Goal: Browse casually: Explore the website without a specific task or goal

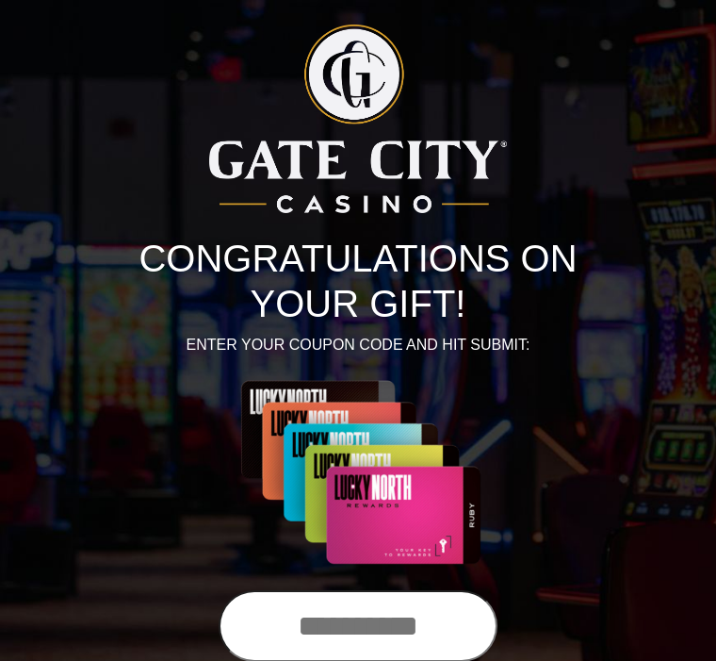
click at [332, 621] on input "text" at bounding box center [358, 626] width 279 height 72
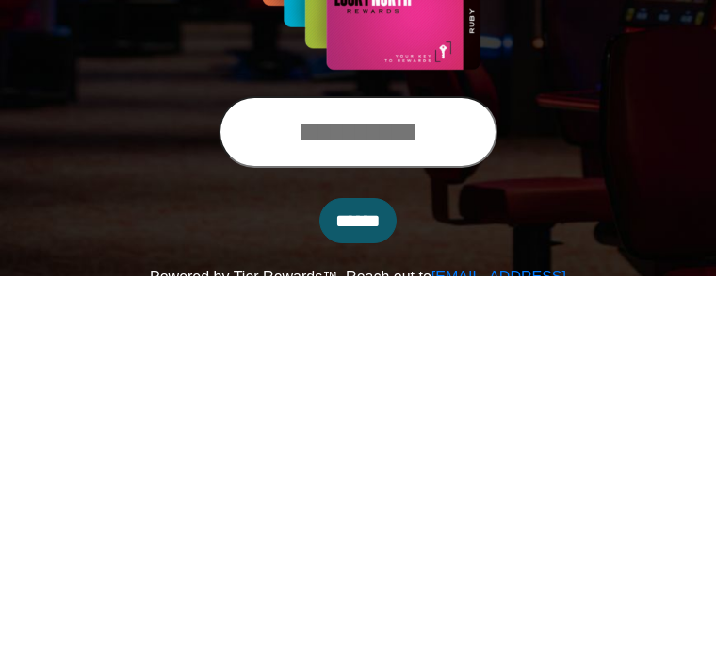
type input "*"
type input "**********"
click at [354, 583] on input "******" at bounding box center [357, 605] width 77 height 45
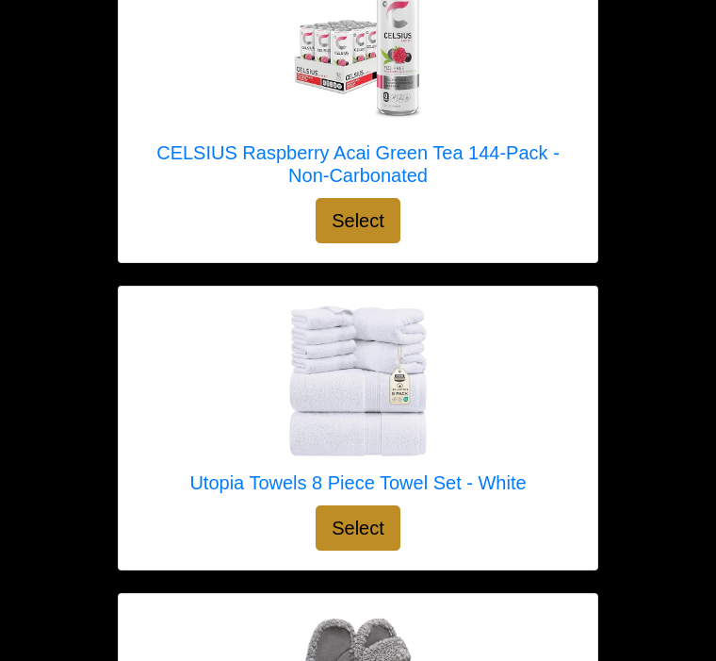
scroll to position [14241, 0]
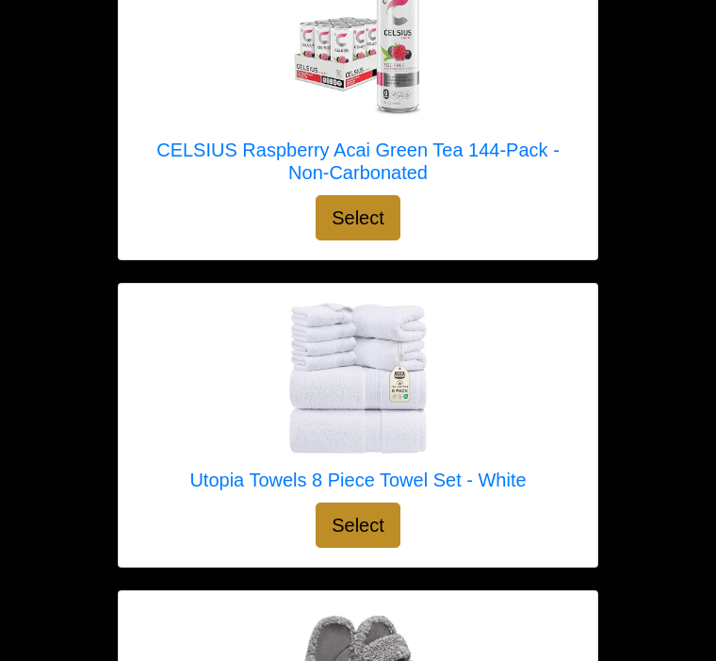
click at [489, 375] on div at bounding box center [357, 378] width 336 height 151
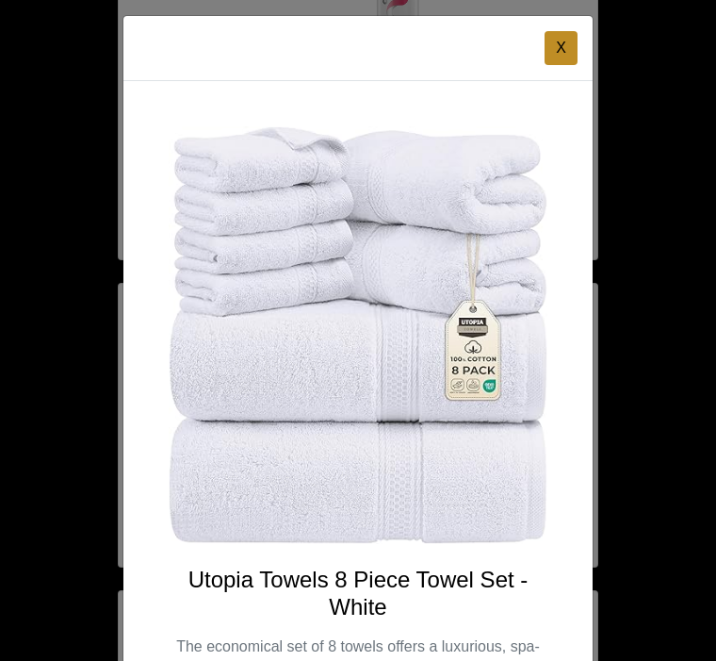
scroll to position [8, 0]
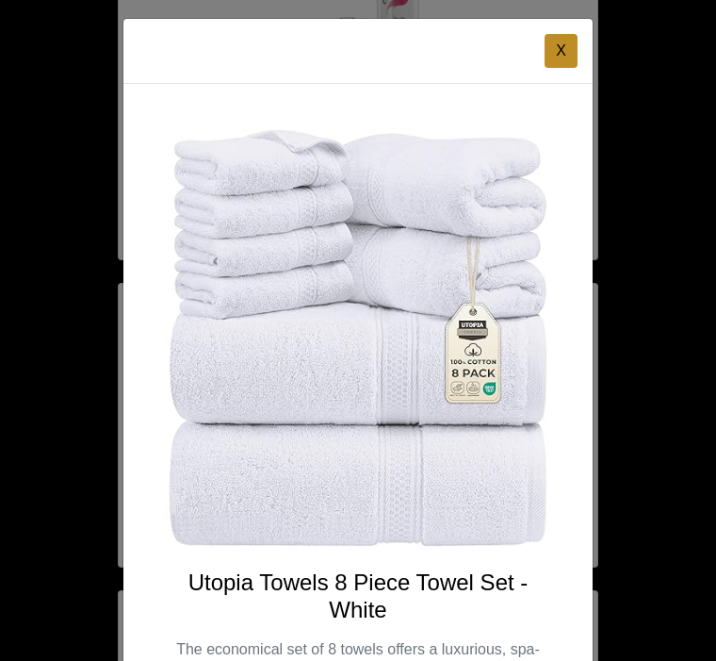
click at [566, 53] on button "X" at bounding box center [561, 51] width 33 height 34
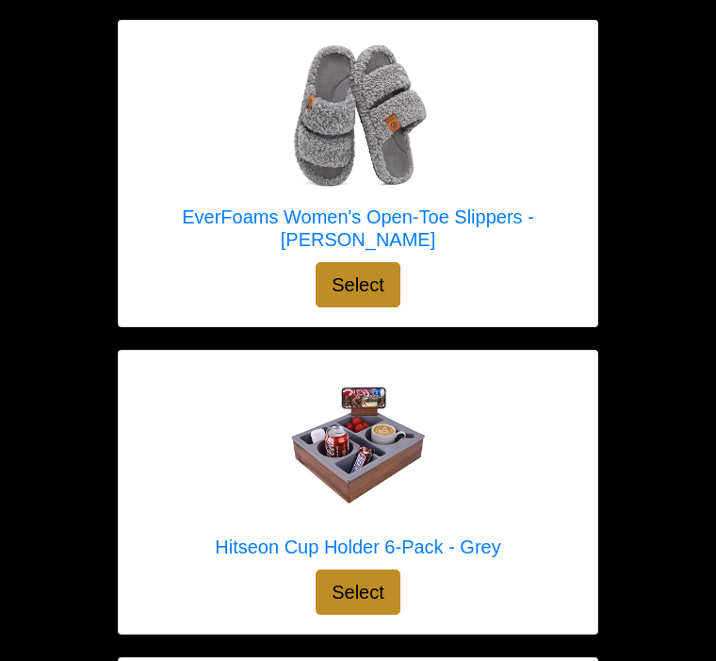
scroll to position [14812, 0]
click at [405, 381] on img at bounding box center [358, 444] width 151 height 151
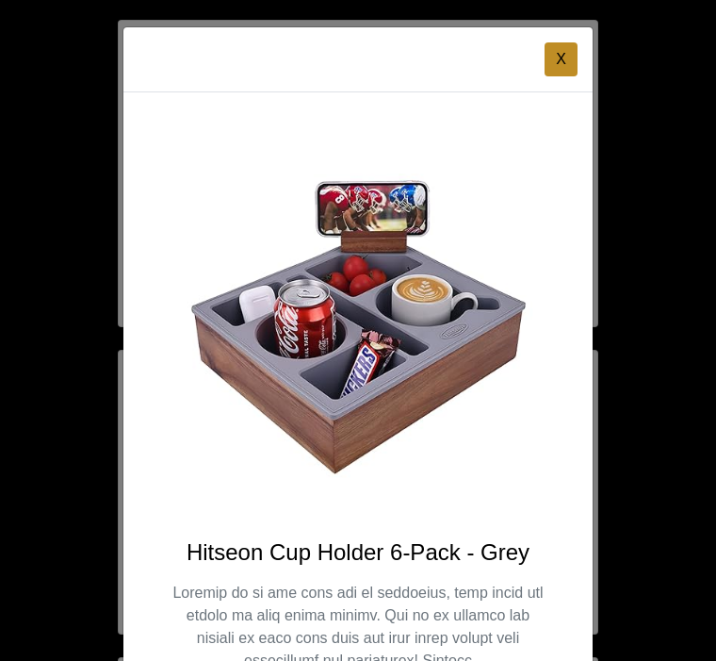
scroll to position [0, 0]
click at [567, 56] on button "X" at bounding box center [561, 59] width 33 height 34
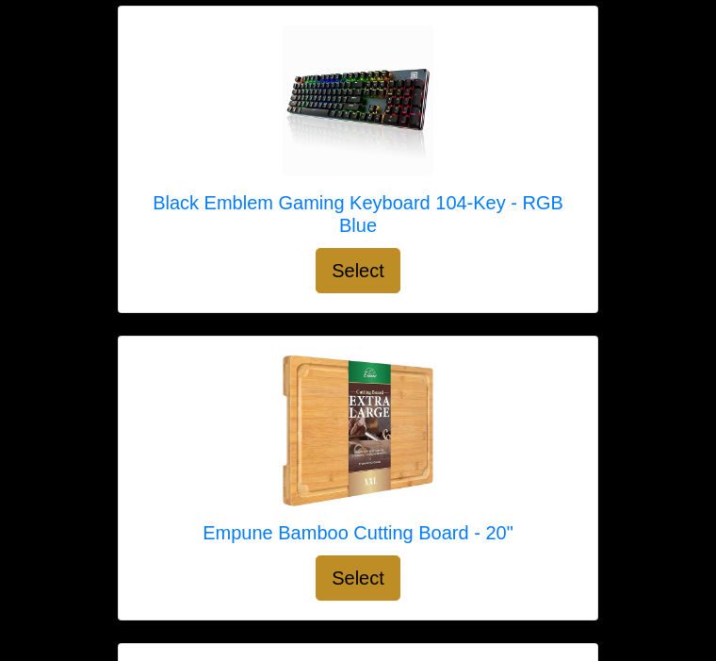
scroll to position [15515, 0]
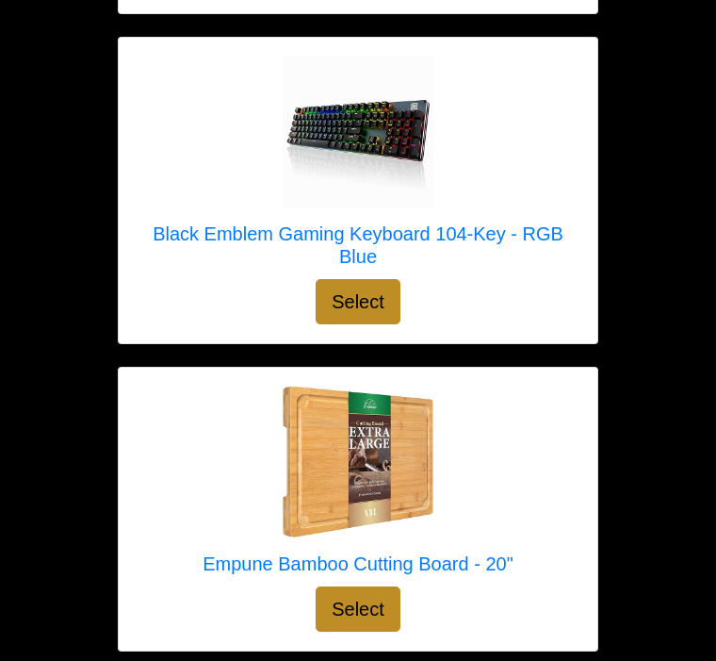
click at [472, 472] on div at bounding box center [358, 462] width 311 height 151
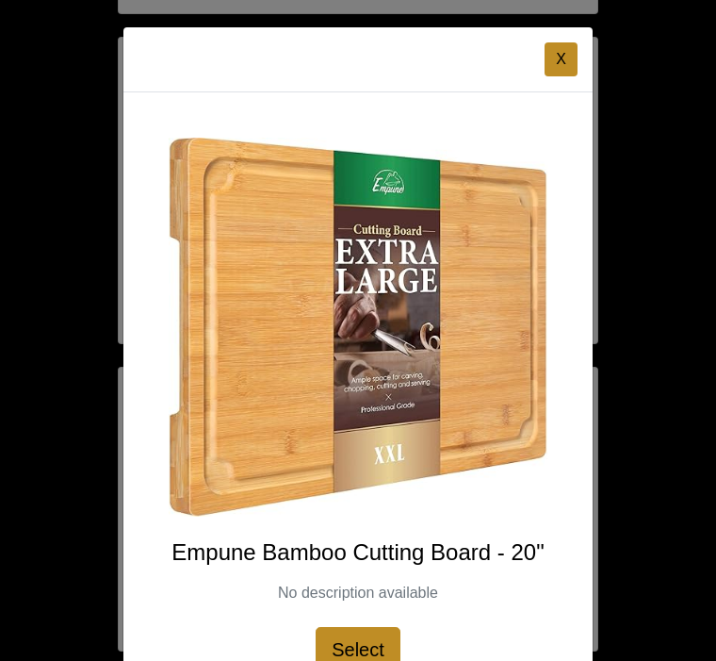
click at [563, 55] on button "X" at bounding box center [561, 59] width 33 height 34
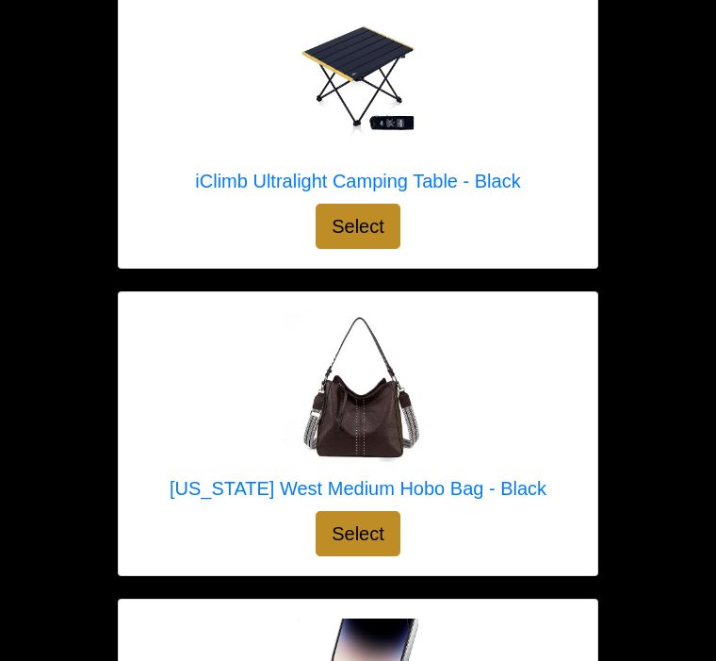
scroll to position [13289, 0]
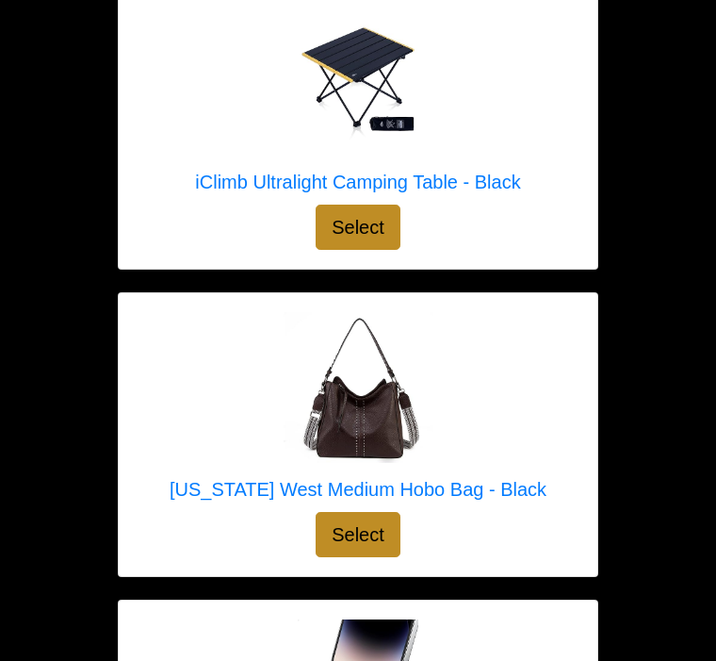
click at [451, 478] on h5 "[US_STATE] West Medium Hobo Bag - Black" at bounding box center [358, 489] width 377 height 23
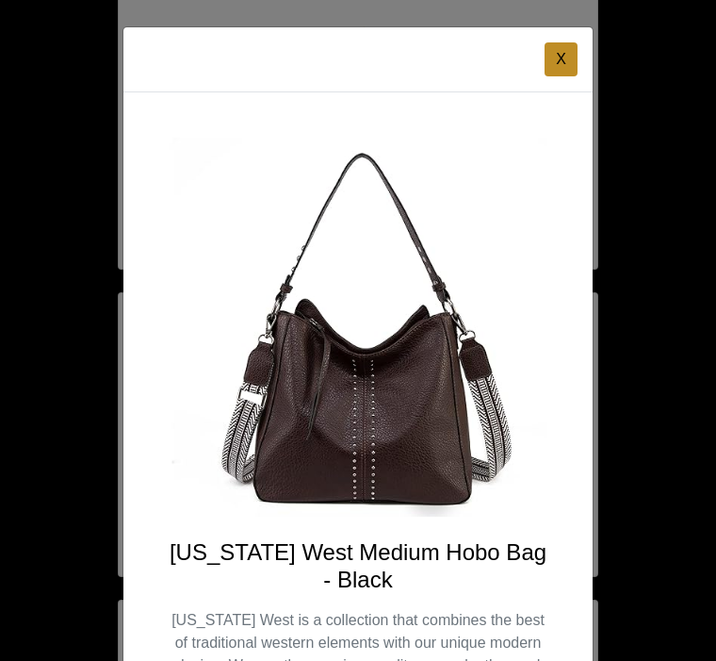
scroll to position [0, 0]
click at [565, 52] on button "X" at bounding box center [561, 59] width 33 height 34
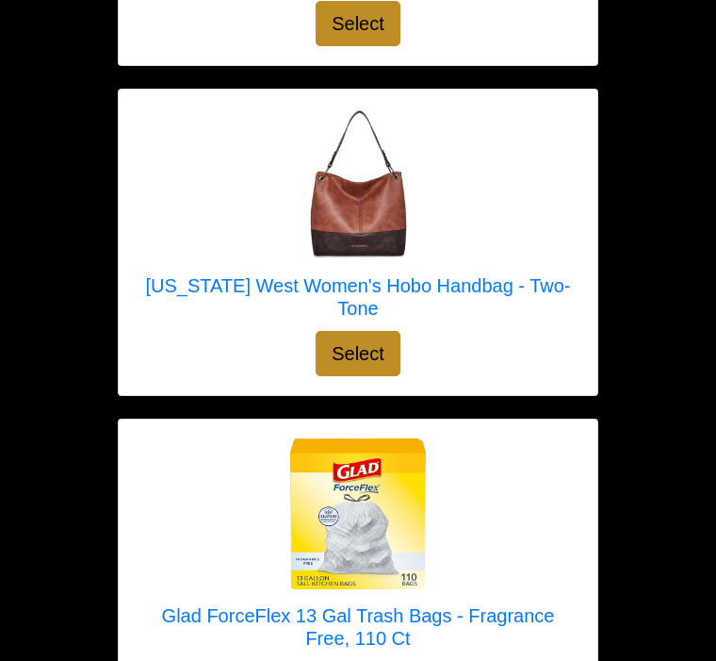
scroll to position [524, 0]
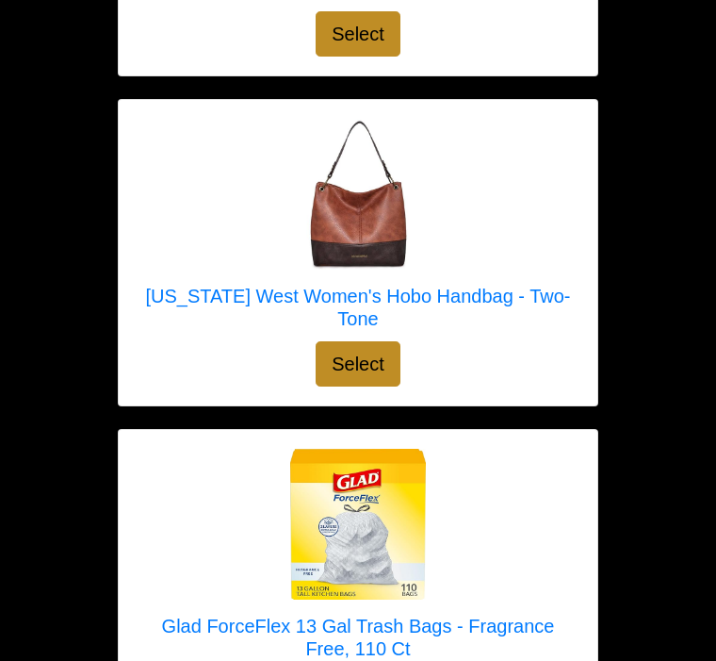
click at [462, 289] on h5 "[US_STATE] West Women's Hobo Handbag - Two-Tone" at bounding box center [358, 308] width 441 height 45
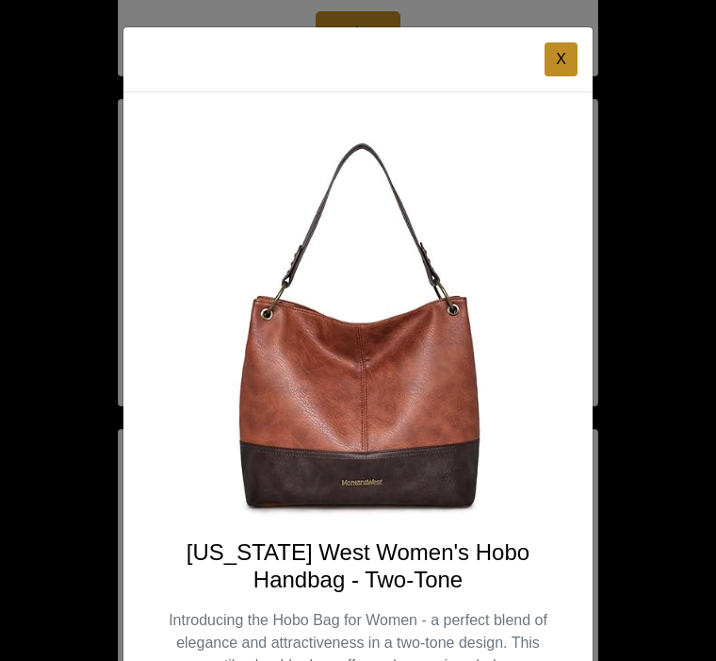
scroll to position [0, 0]
click at [564, 57] on button "X" at bounding box center [561, 59] width 33 height 34
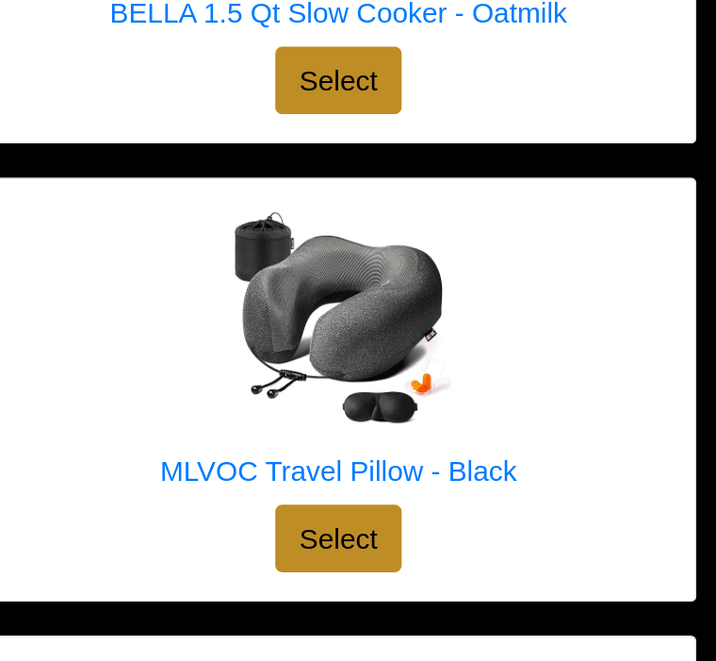
scroll to position [3707, 0]
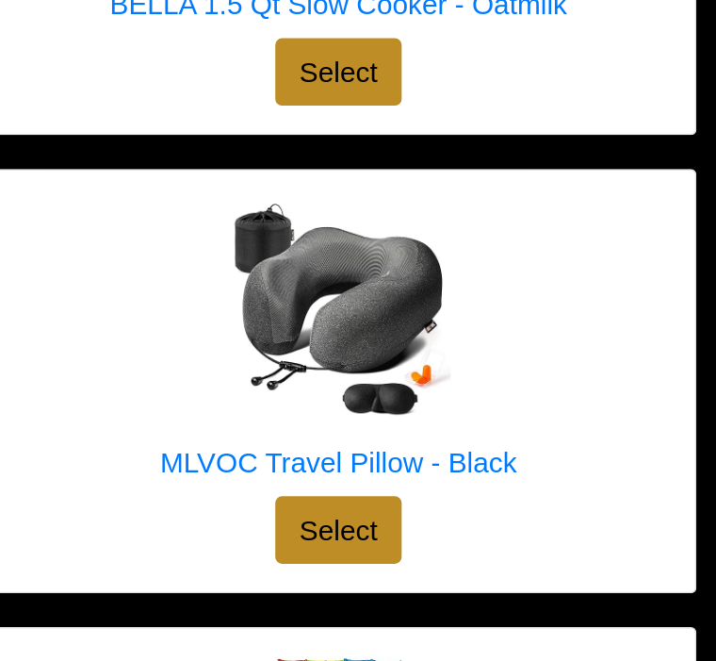
click at [390, 145] on div "MLVOC Travel Pillow - Black Select" at bounding box center [358, 266] width 479 height 283
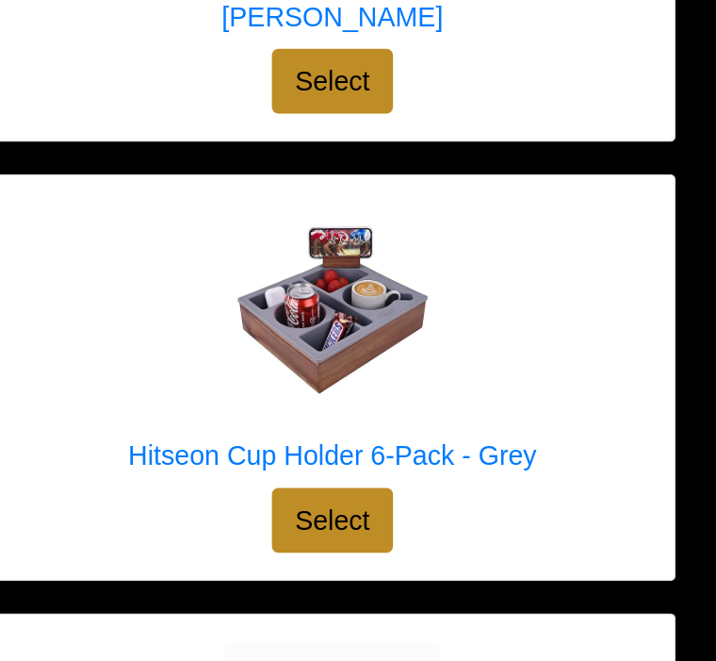
scroll to position [15040, 0]
click at [347, 258] on link "Hitseon Cup Holder 6-Pack - Grey" at bounding box center [358, 241] width 286 height 200
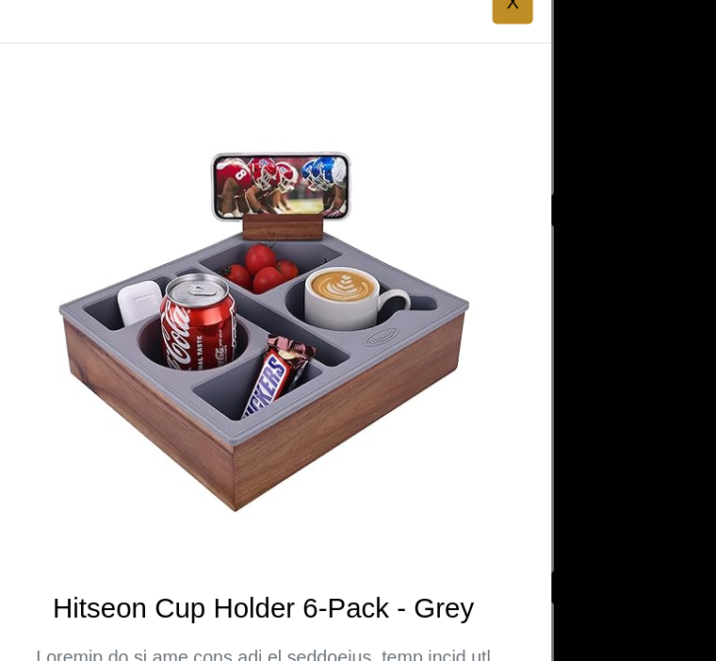
scroll to position [0, 0]
click at [437, 42] on button "X" at bounding box center [453, 59] width 33 height 34
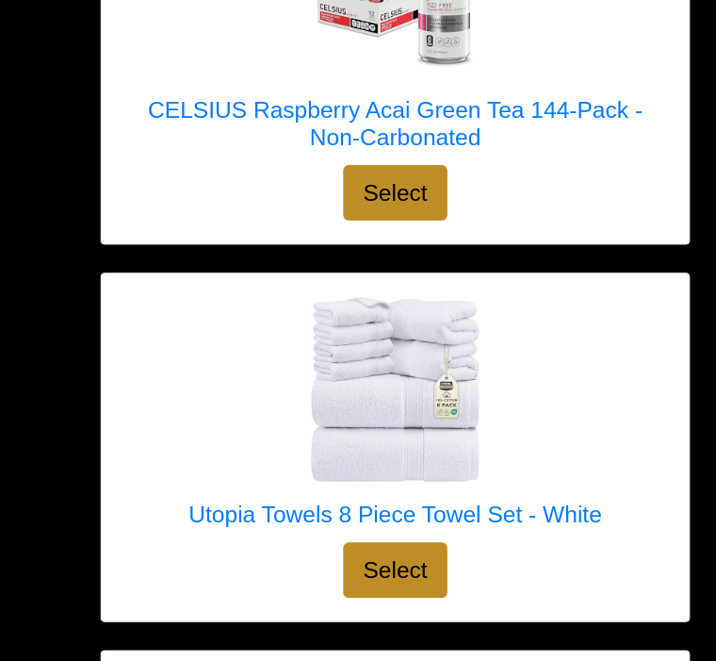
scroll to position [14295, 0]
